Goal: Transaction & Acquisition: Book appointment/travel/reservation

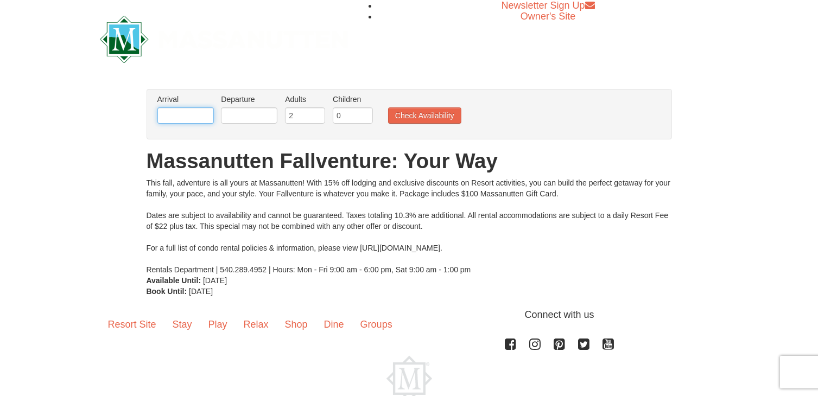
click at [195, 117] on input "text" at bounding box center [185, 115] width 56 height 16
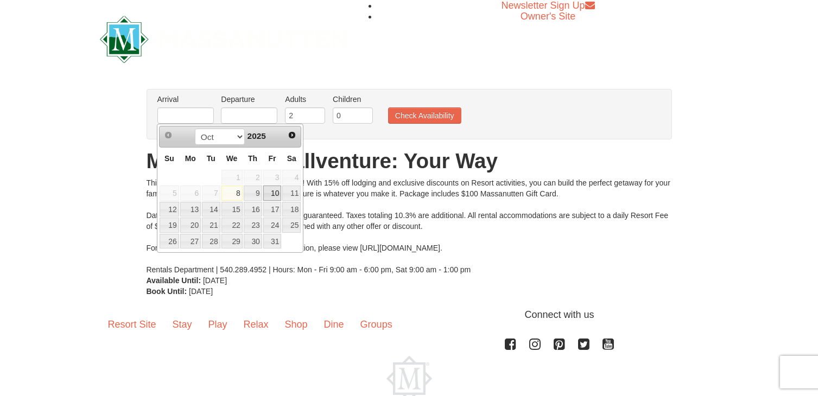
click at [274, 194] on link "10" at bounding box center [272, 193] width 18 height 15
type input "[DATE]"
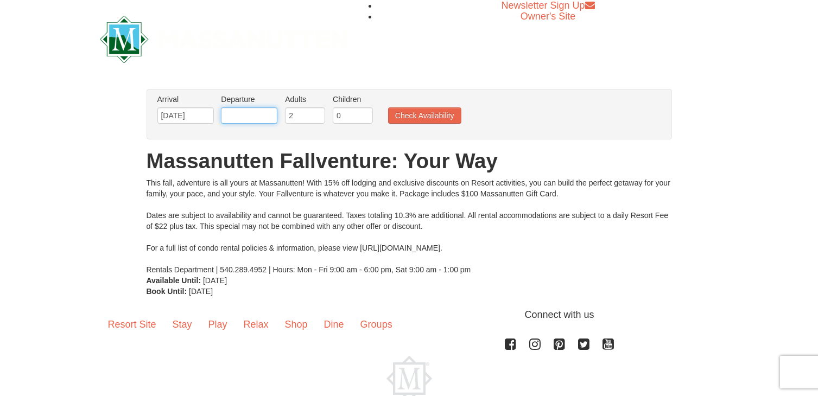
click at [258, 113] on input "text" at bounding box center [249, 115] width 56 height 16
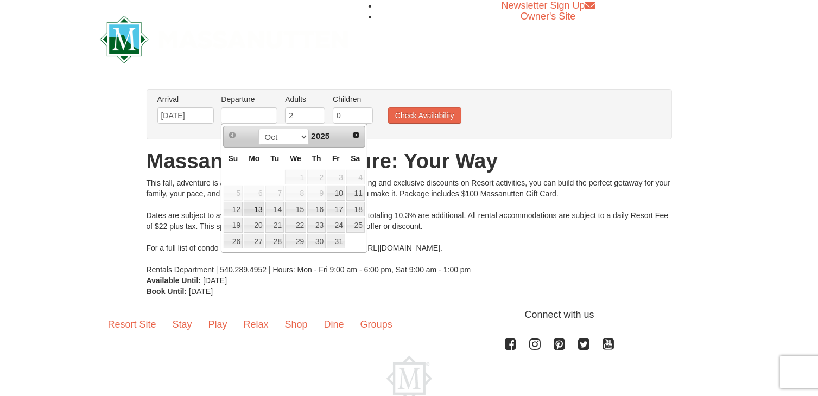
click at [252, 212] on link "13" at bounding box center [254, 209] width 21 height 15
type input "[DATE]"
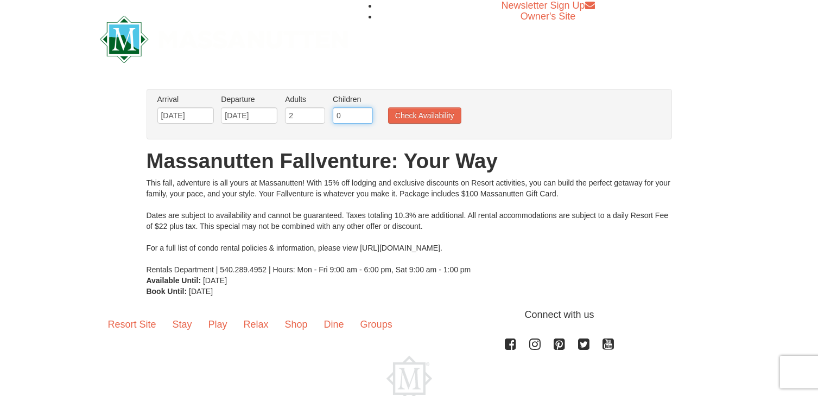
click at [341, 120] on input "0" at bounding box center [353, 115] width 40 height 16
click at [362, 111] on input "1" at bounding box center [353, 115] width 40 height 16
type input "2"
click at [362, 111] on input "2" at bounding box center [353, 115] width 40 height 16
click at [420, 117] on button "Check Availability" at bounding box center [424, 115] width 73 height 16
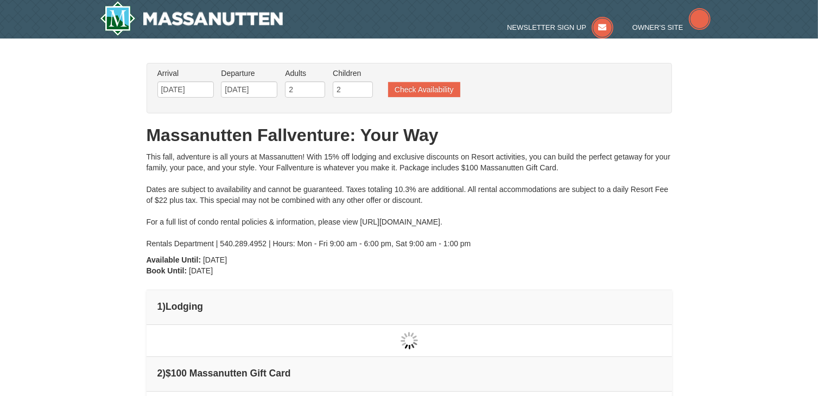
type input "[DATE]"
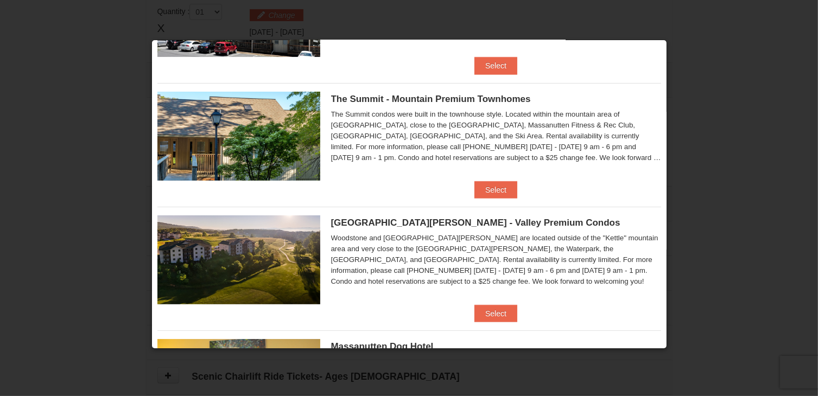
scroll to position [601, 0]
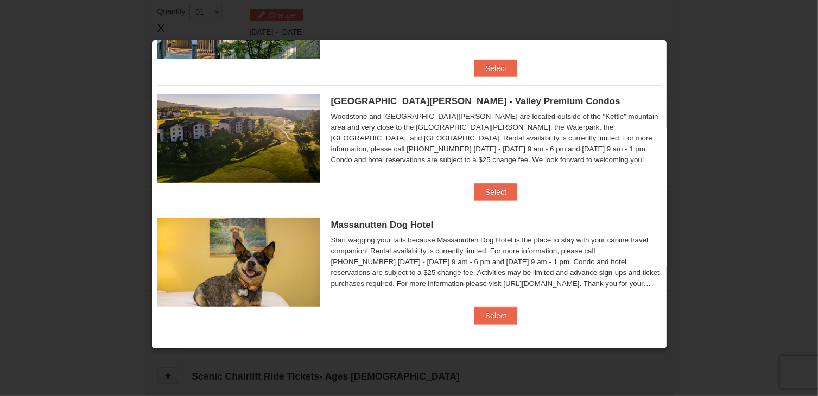
click at [484, 305] on div "Massanutten Dog Hotel Start wagging your tails because Massanutten Dog Hotel is…" at bounding box center [408, 258] width 503 height 98
click at [481, 321] on button "Select" at bounding box center [495, 315] width 43 height 17
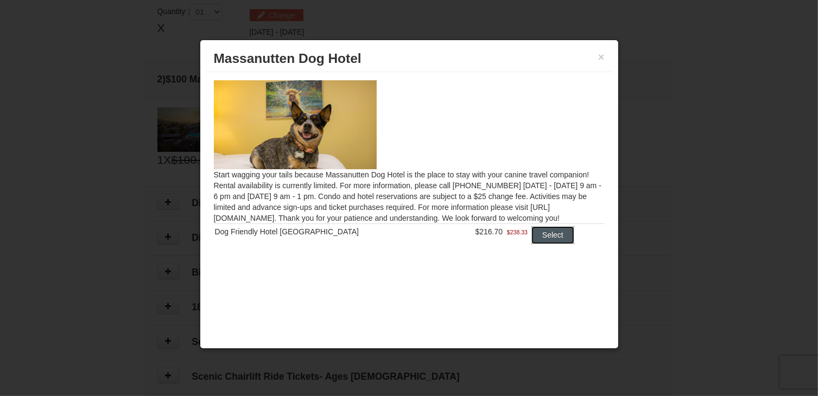
click at [538, 239] on button "Select" at bounding box center [552, 234] width 43 height 17
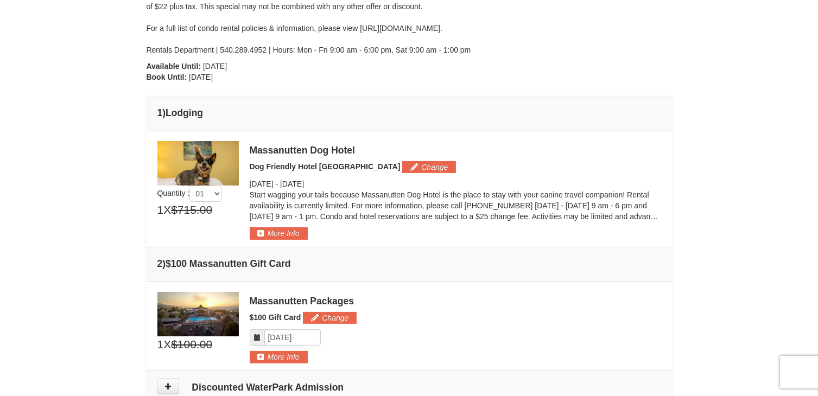
scroll to position [210, 0]
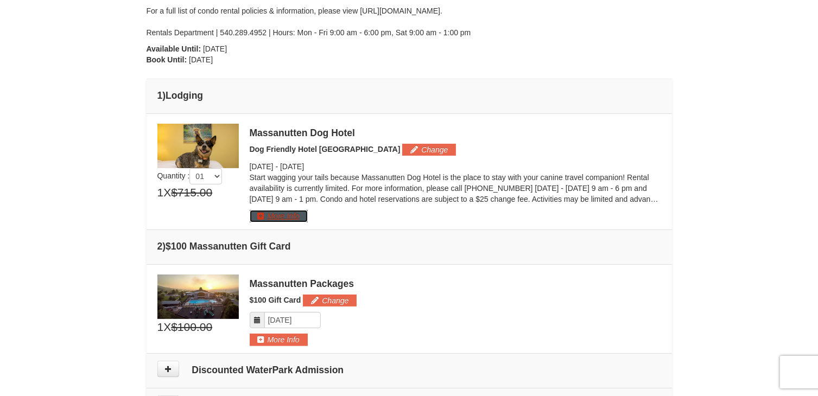
click at [280, 216] on button "More Info" at bounding box center [279, 216] width 58 height 12
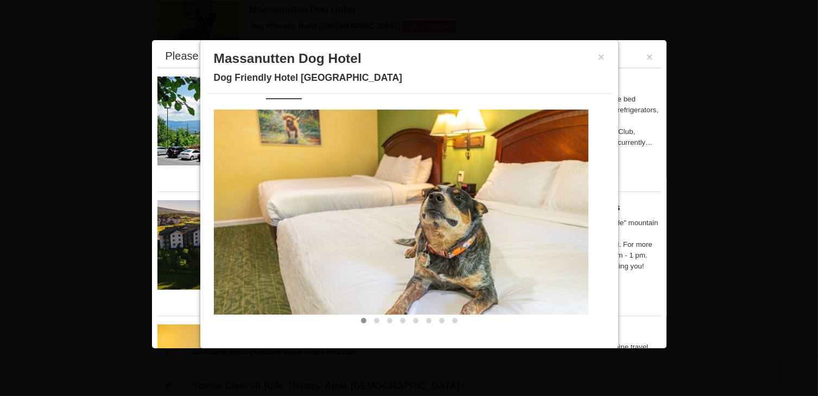
scroll to position [24, 0]
click at [374, 321] on span at bounding box center [376, 320] width 5 height 5
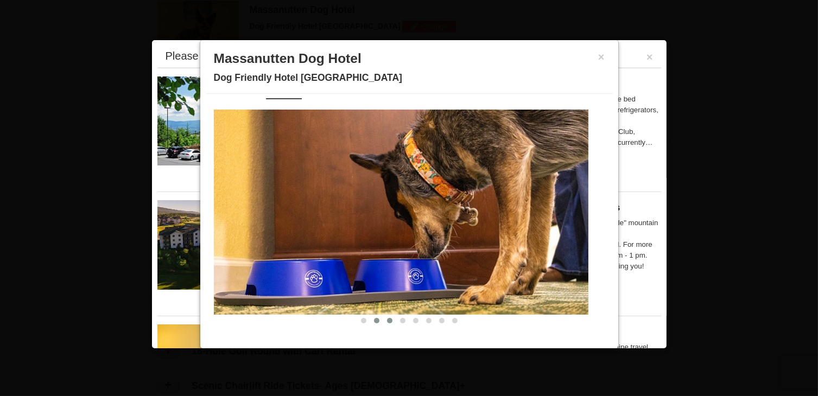
click at [387, 320] on span at bounding box center [389, 320] width 5 height 5
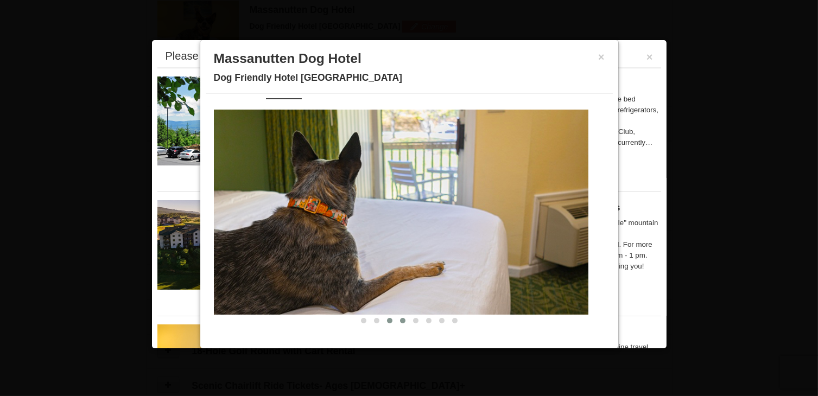
click at [400, 320] on span at bounding box center [402, 320] width 5 height 5
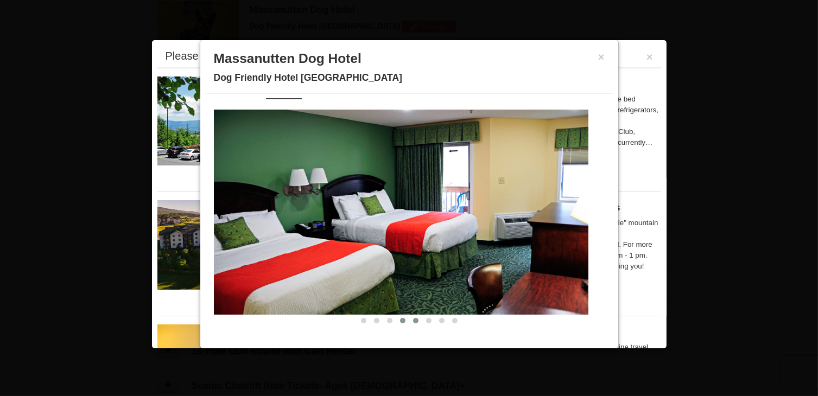
click at [413, 322] on span at bounding box center [415, 320] width 5 height 5
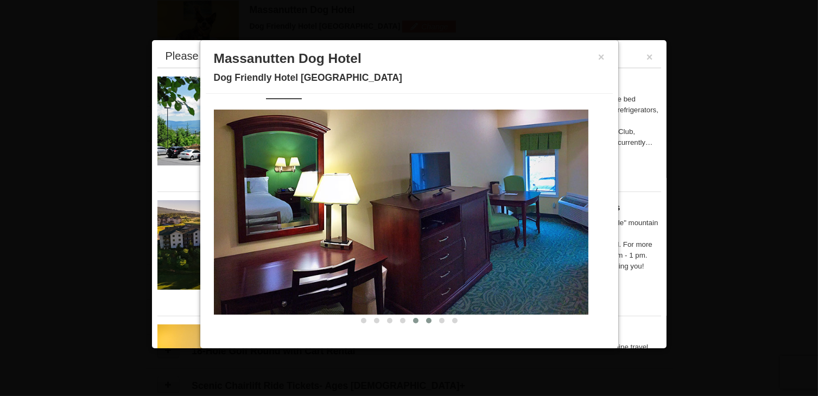
click at [426, 320] on span at bounding box center [428, 320] width 5 height 5
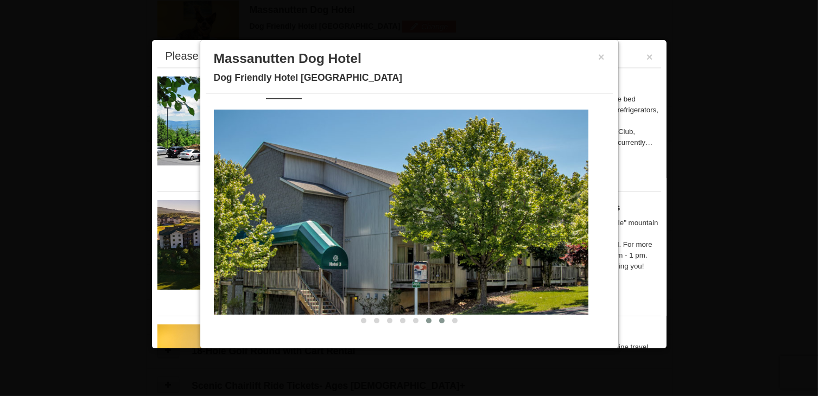
click at [435, 323] on button at bounding box center [441, 320] width 13 height 11
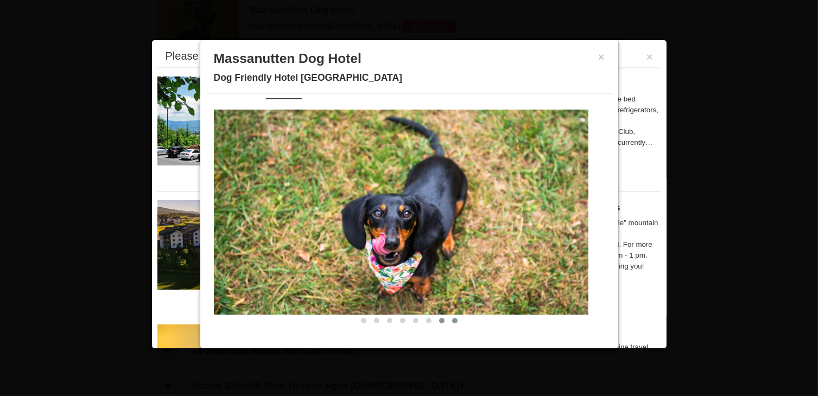
click at [448, 322] on button at bounding box center [454, 320] width 13 height 11
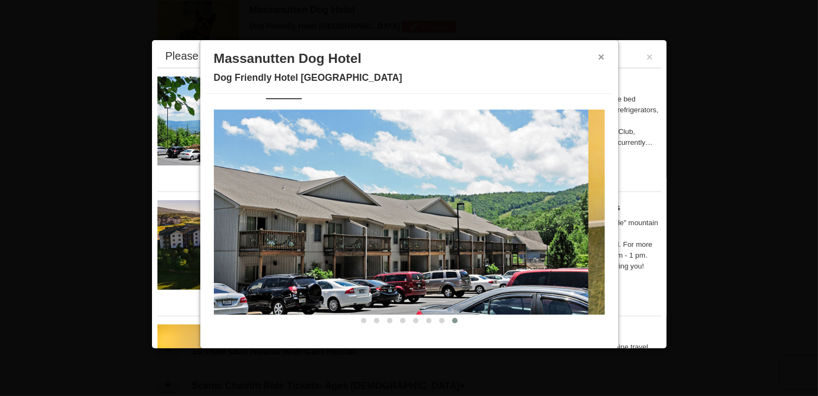
click at [598, 55] on button "×" at bounding box center [601, 57] width 7 height 11
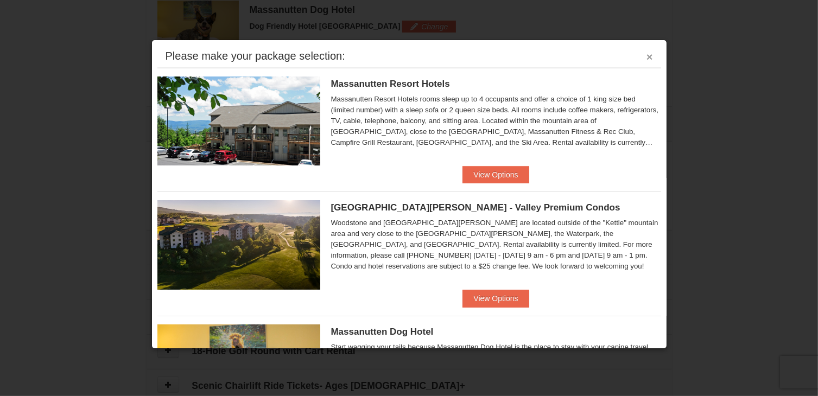
click at [646, 55] on button "×" at bounding box center [649, 57] width 7 height 11
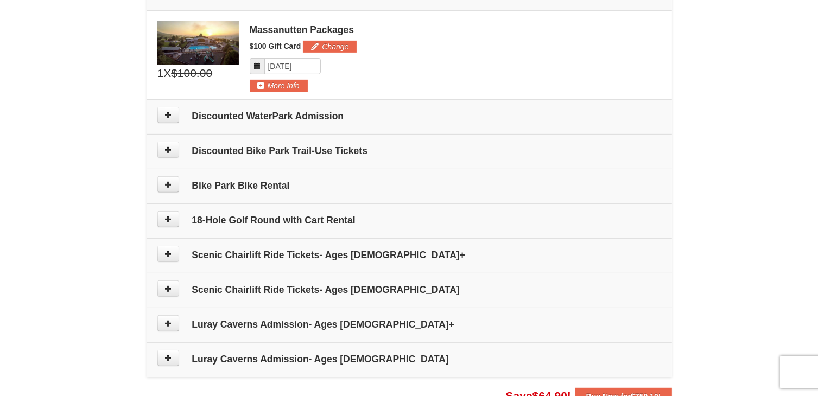
scroll to position [462, 0]
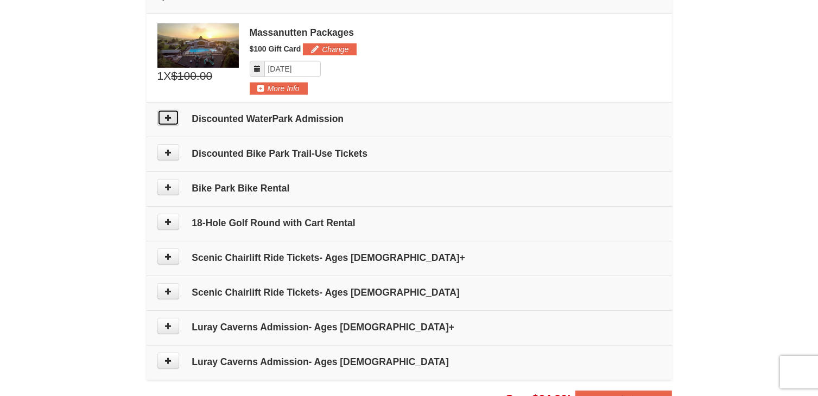
click at [165, 119] on icon at bounding box center [168, 118] width 8 height 8
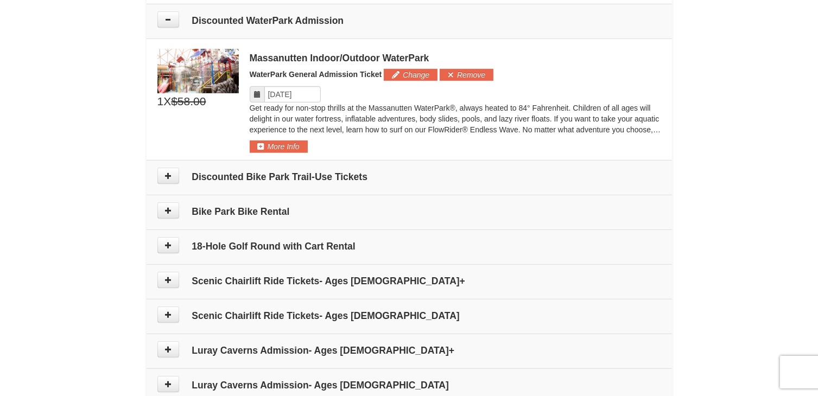
scroll to position [563, 0]
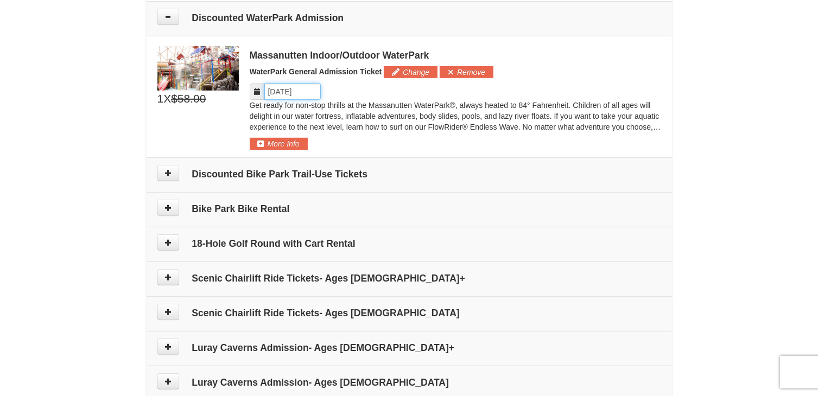
click at [298, 88] on input "Please format dates MM/DD/YYYY" at bounding box center [292, 92] width 56 height 16
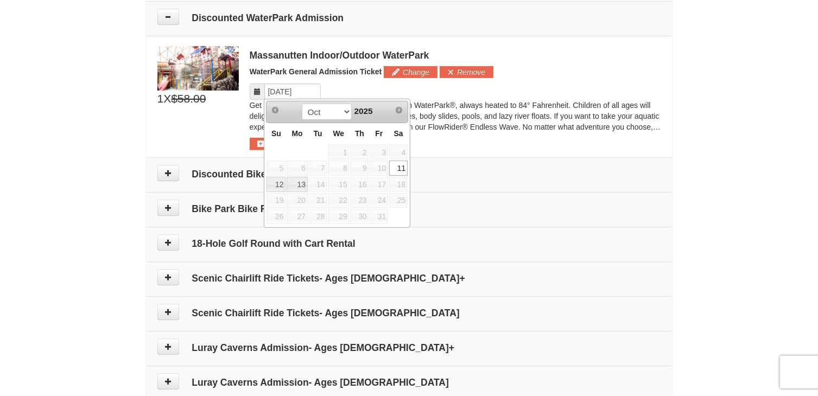
click at [397, 168] on link "11" at bounding box center [398, 168] width 18 height 15
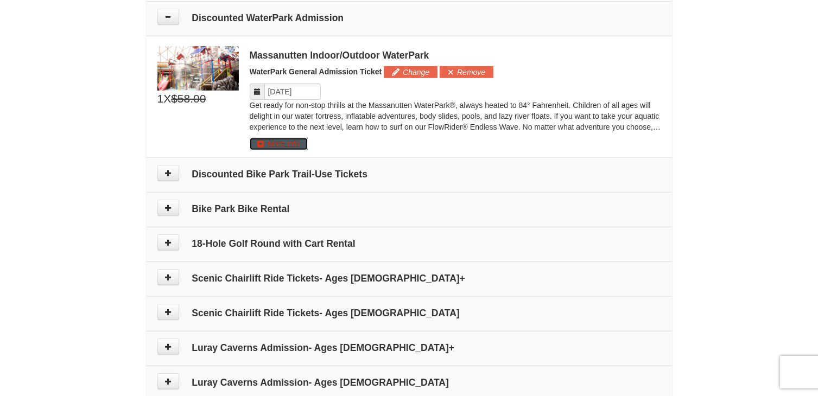
click at [292, 147] on button "More Info" at bounding box center [279, 144] width 58 height 12
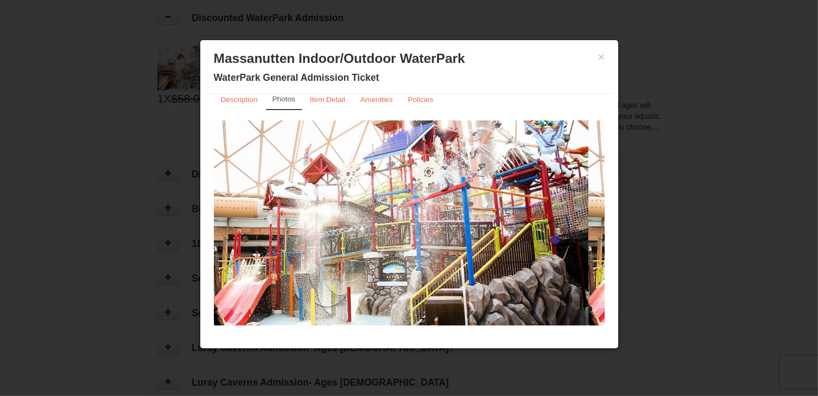
scroll to position [13, 0]
click at [598, 58] on button "×" at bounding box center [601, 57] width 7 height 11
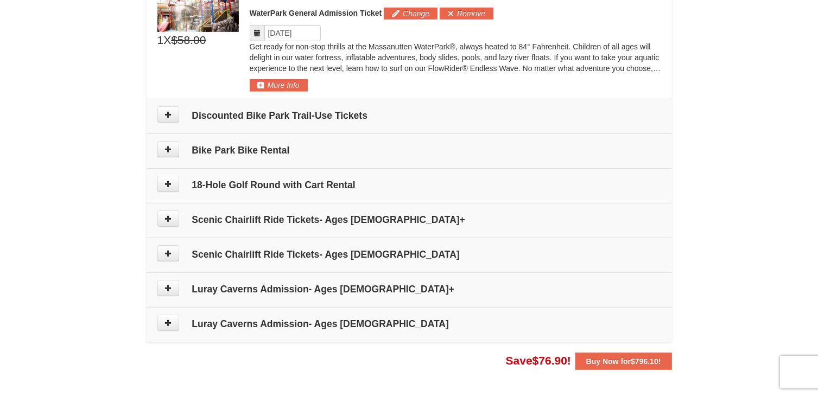
scroll to position [553, 0]
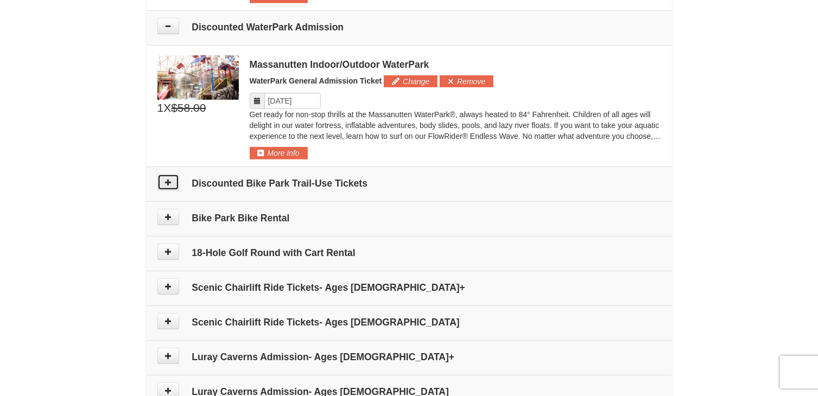
click at [162, 183] on button at bounding box center [168, 182] width 22 height 16
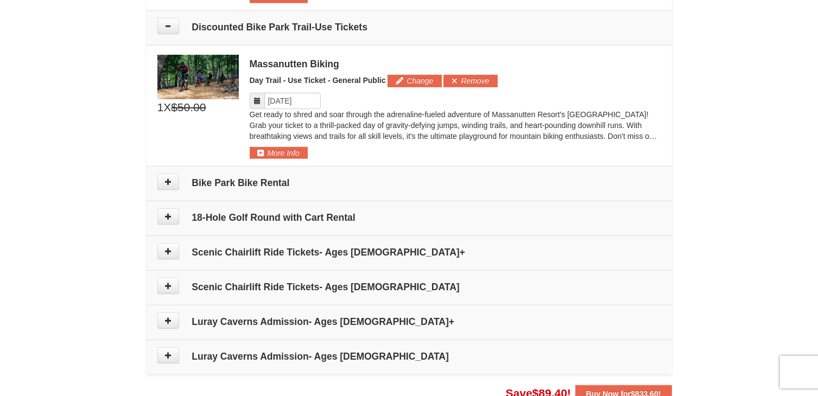
scroll to position [718, 0]
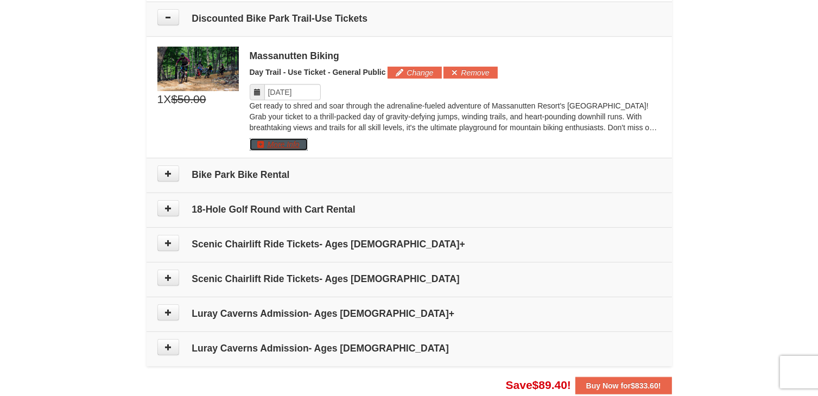
click at [273, 139] on button "More Info" at bounding box center [279, 144] width 58 height 12
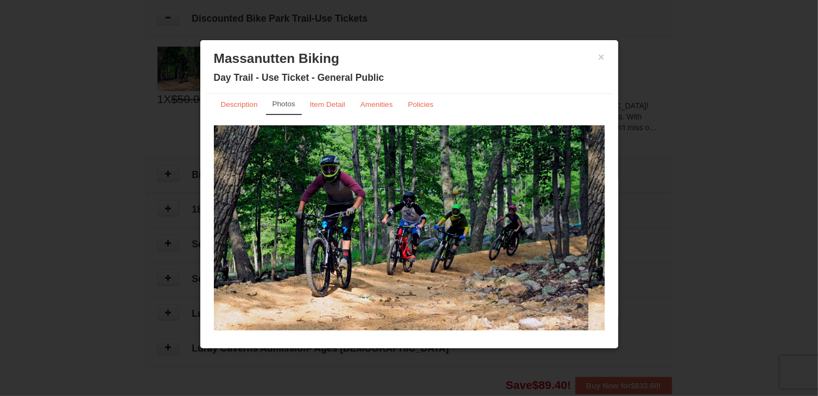
scroll to position [0, 0]
